Goal: Navigation & Orientation: Understand site structure

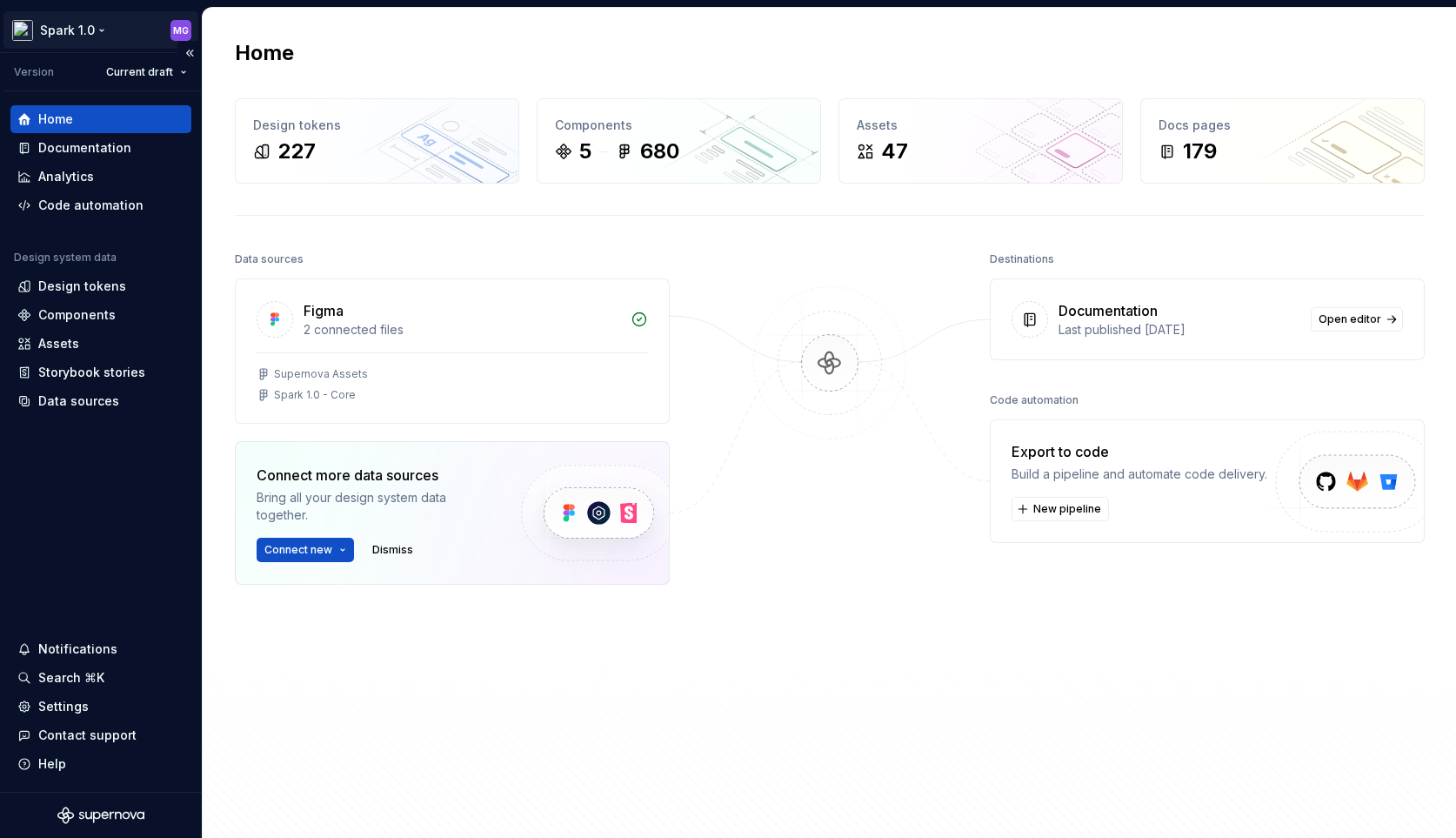
click at [107, 30] on html "Spark 1.0 MG Version Current draft Home Documentation Analytics Code automation…" at bounding box center [728, 419] width 1456 height 838
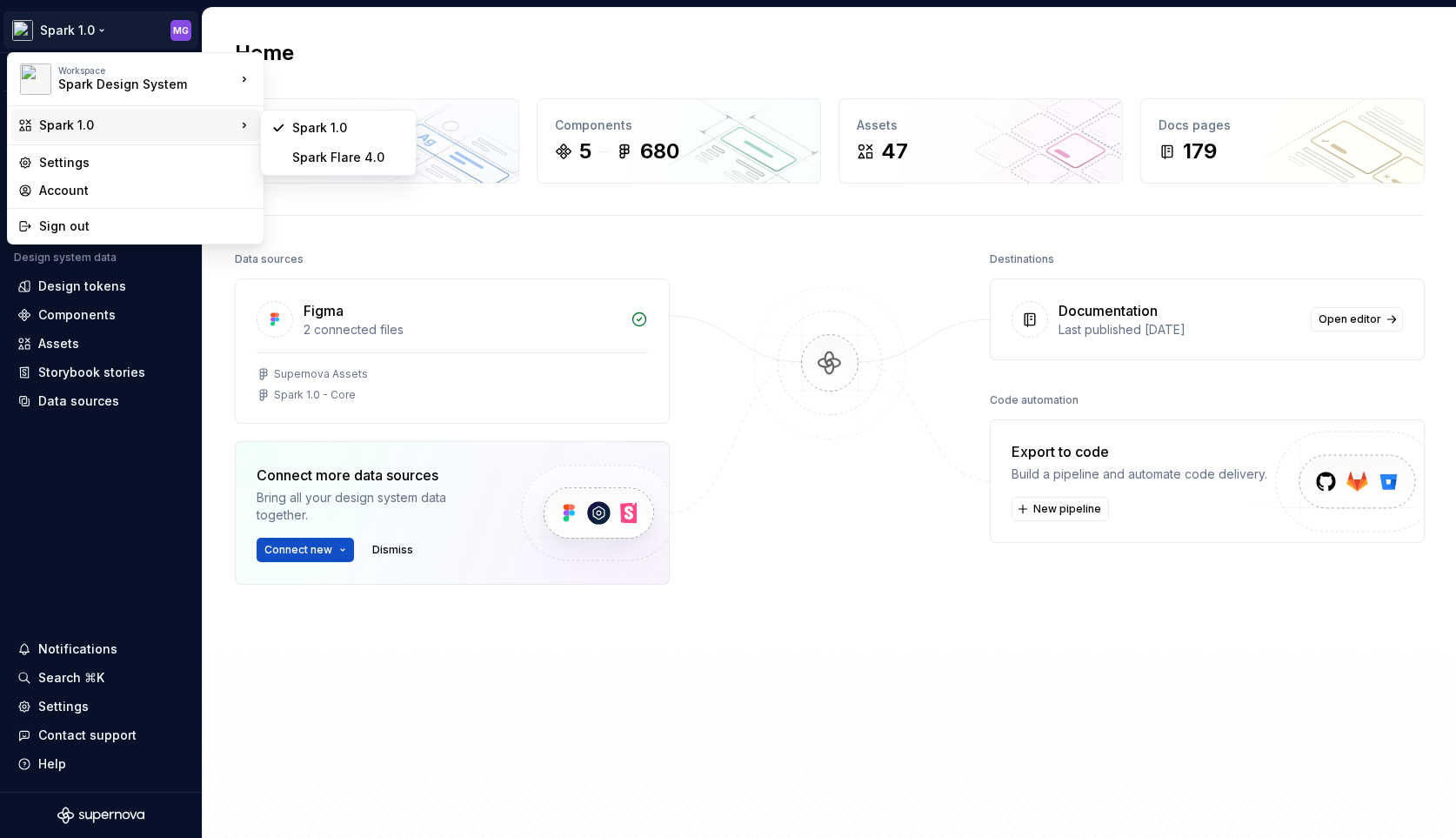
click at [87, 125] on div "Spark 1.0" at bounding box center [137, 125] width 196 height 17
click at [327, 155] on div "Spark Flare 4.0" at bounding box center [348, 157] width 113 height 17
